Goal: Register for event/course

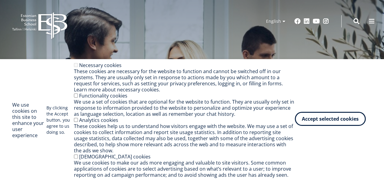
click at [315, 118] on button "Accept selected cookies" at bounding box center [330, 119] width 71 height 14
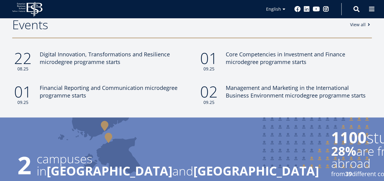
scroll to position [550, 0]
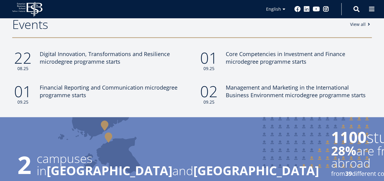
click at [193, 50] on div "01 09.25 Core Competencies in Investment and Finance microdegree programme star…" at bounding box center [279, 60] width 186 height 21
click at [163, 26] on div "Events View all 22 08.25 Digital Innovation, Transformations and Resilience mic…" at bounding box center [192, 66] width 384 height 101
click at [370, 50] on link "01 09.25 Core Competencies in Investment and Finance microdegree programme star…" at bounding box center [285, 60] width 174 height 21
